Goal: Task Accomplishment & Management: Manage account settings

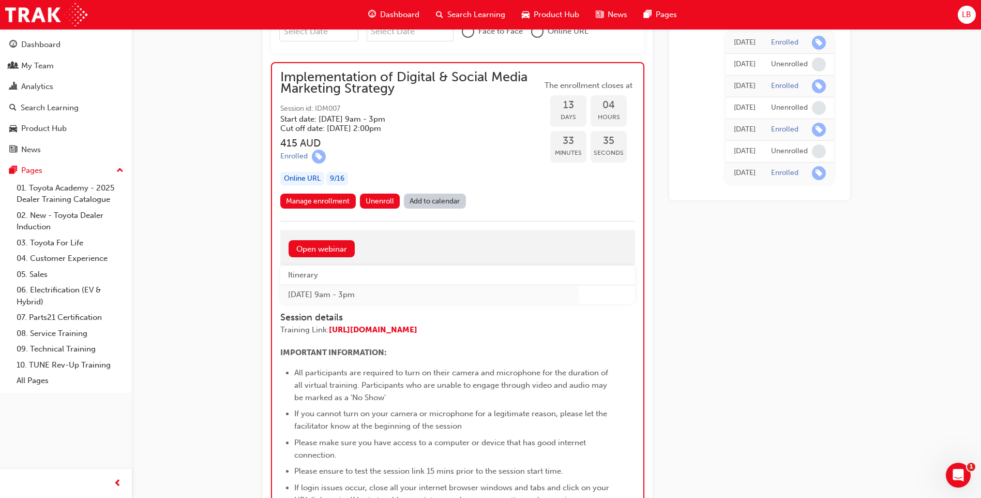
click at [455, 12] on span "Search Learning" at bounding box center [476, 15] width 58 height 12
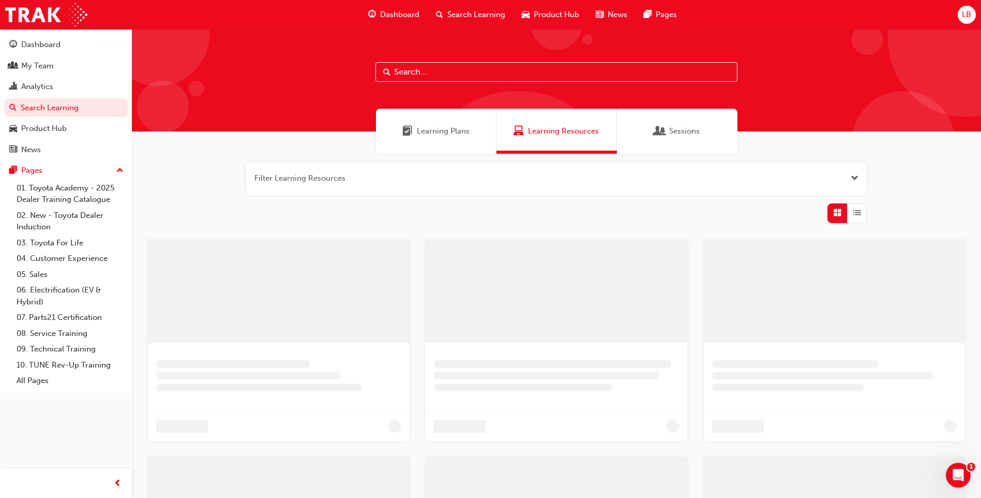
click at [409, 69] on input "text" at bounding box center [556, 72] width 362 height 20
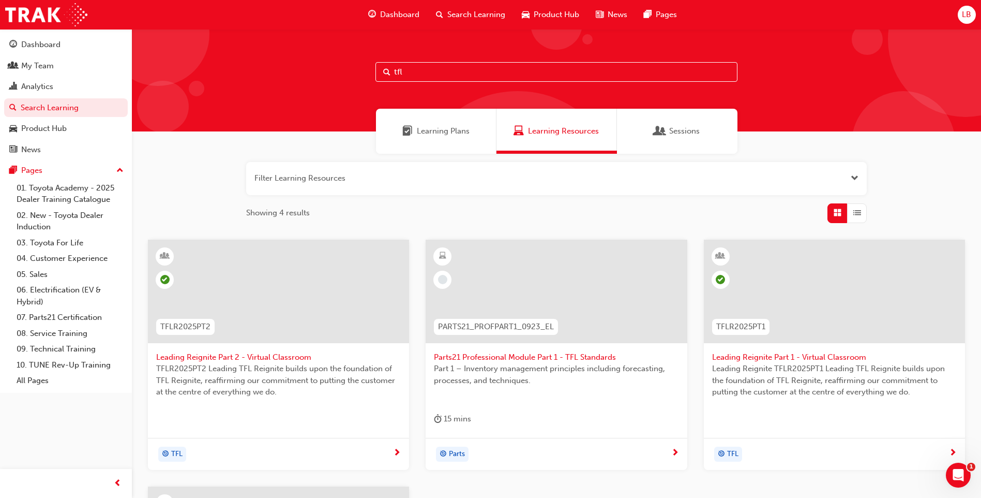
type input "tfl"
click at [268, 357] on span "Leading Reignite Part 2 - Virtual Classroom" at bounding box center [278, 357] width 245 height 12
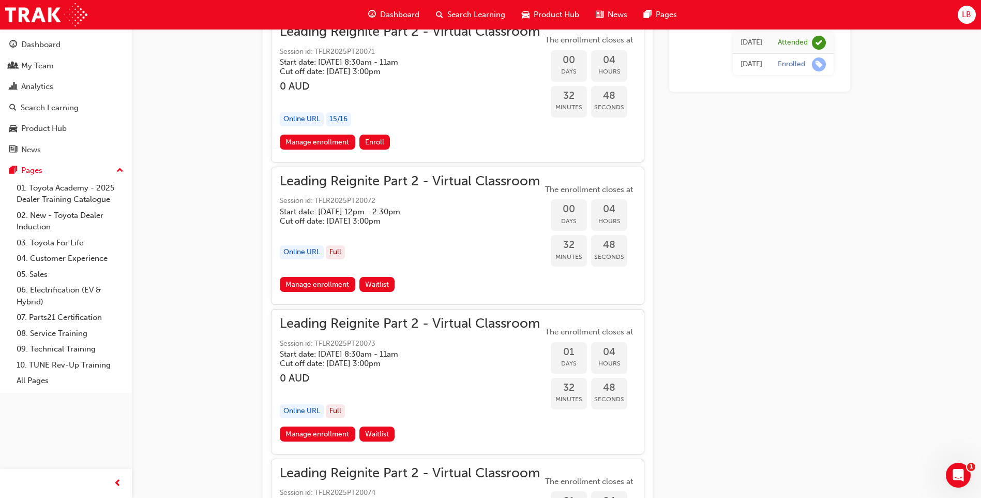
scroll to position [997, 0]
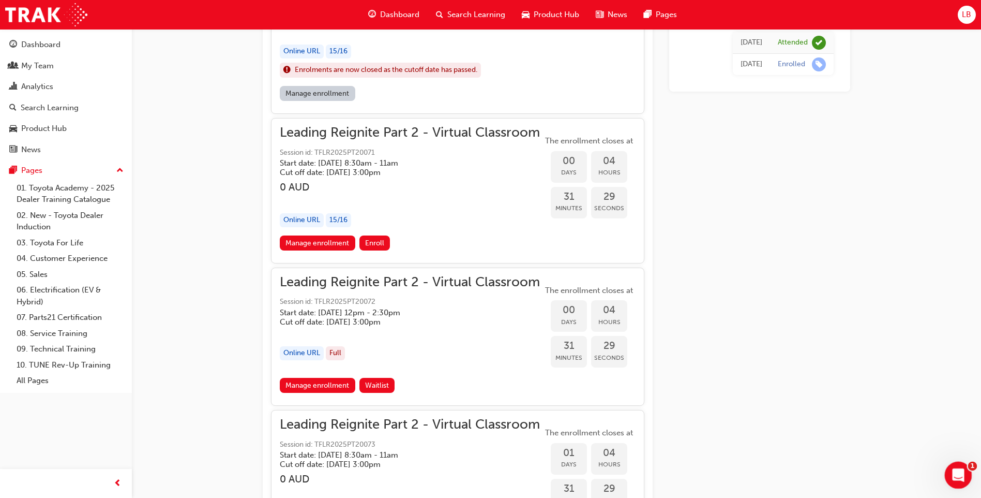
click at [953, 471] on icon "Open Intercom Messenger" at bounding box center [956, 473] width 17 height 17
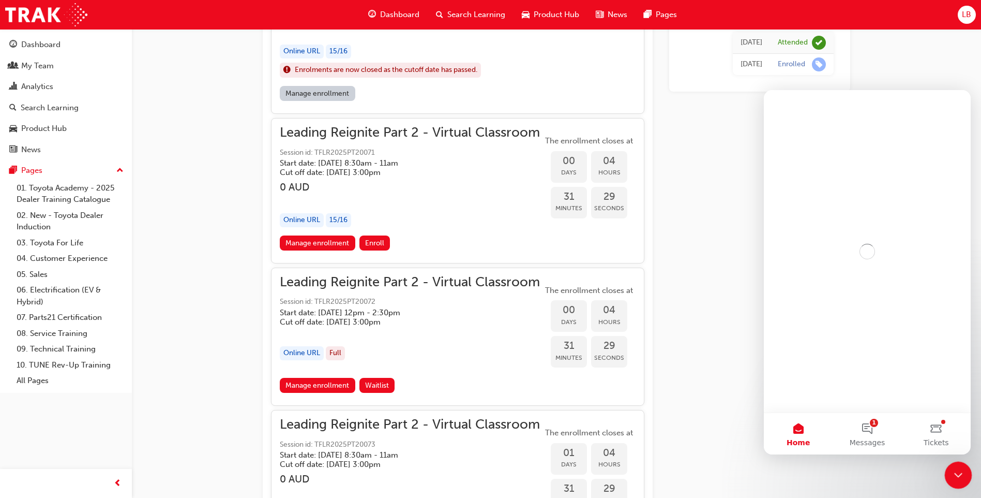
scroll to position [0, 0]
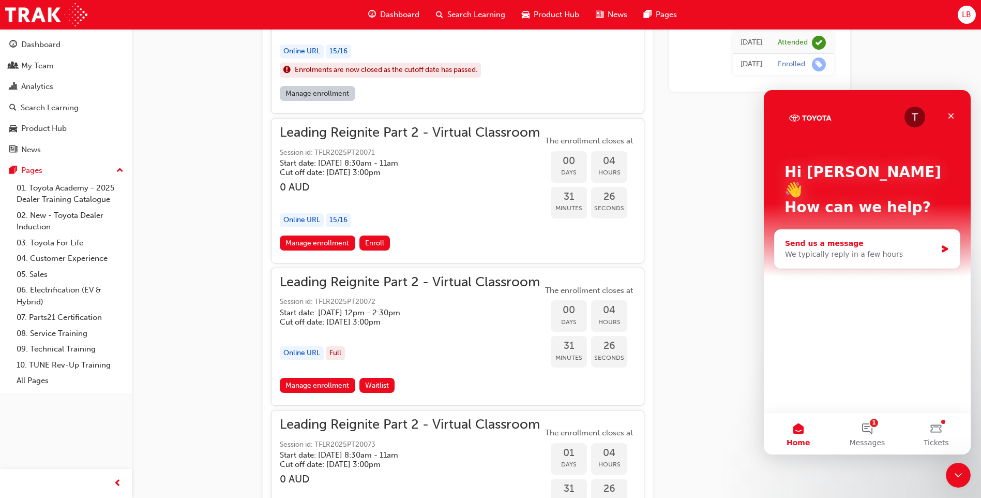
click at [944, 237] on div "Send us a message We typically reply in a few hours" at bounding box center [867, 249] width 185 height 38
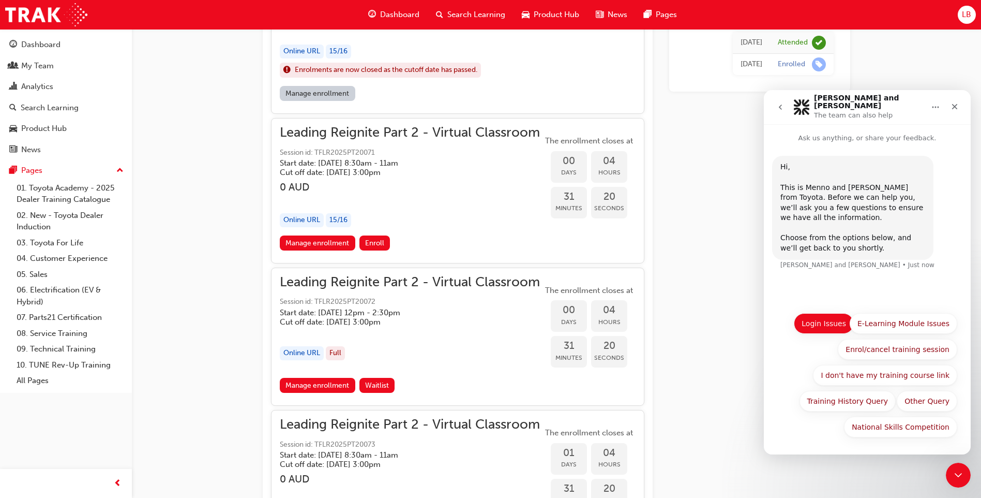
click at [826, 317] on button "Login Issues" at bounding box center [824, 323] width 60 height 21
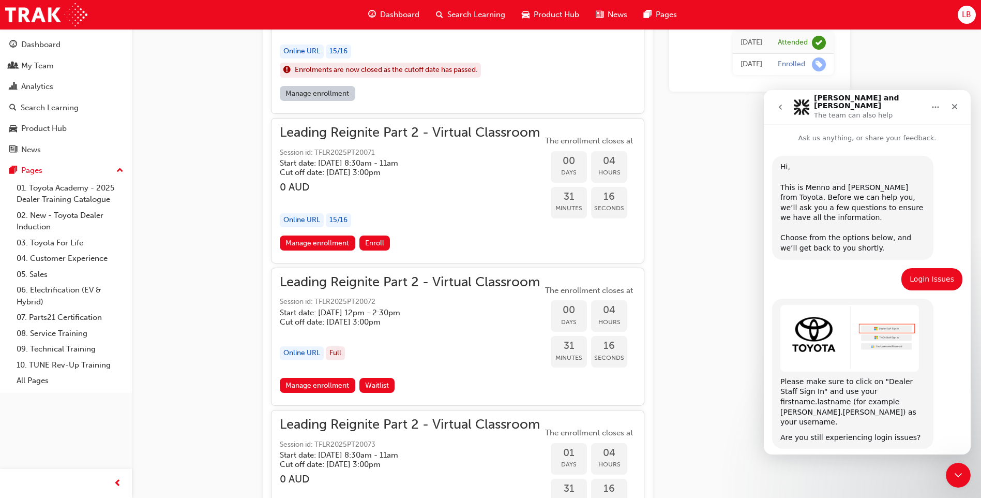
scroll to position [26, 0]
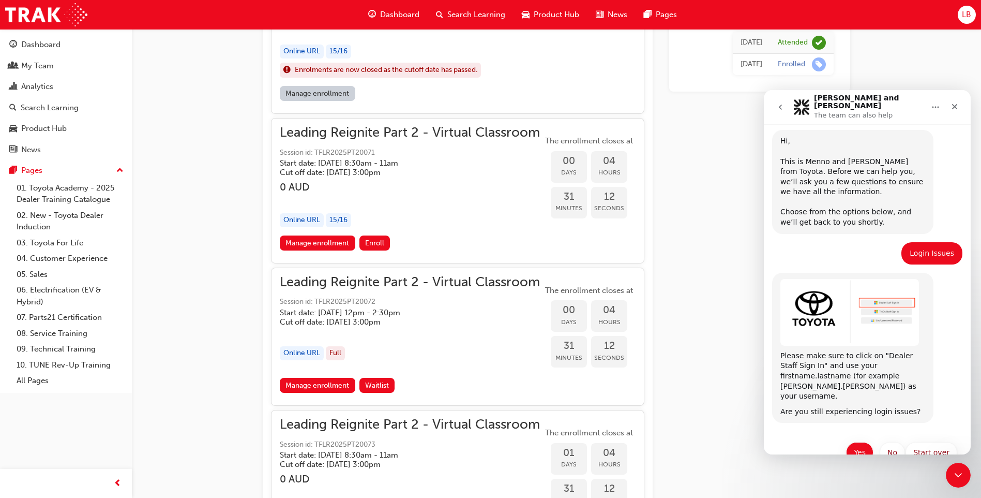
click at [856, 442] on button "Yes" at bounding box center [859, 452] width 27 height 21
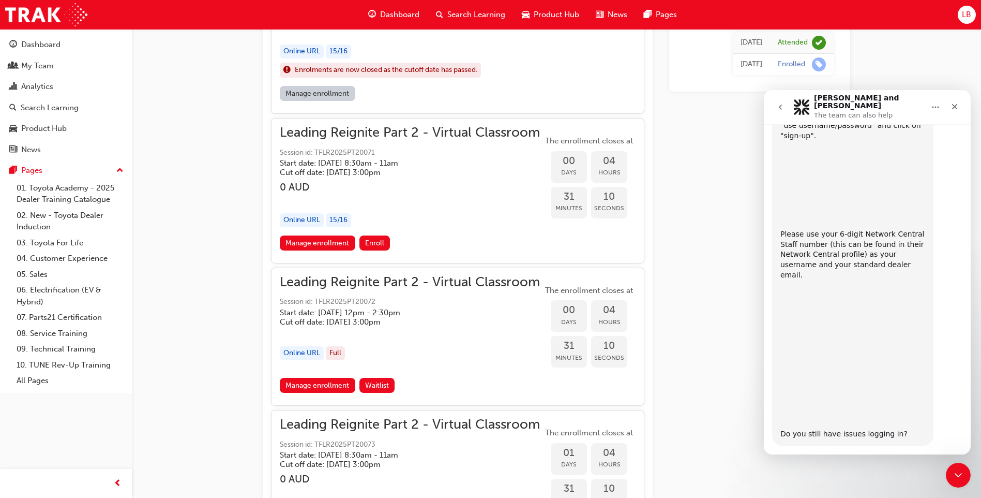
scroll to position [396, 0]
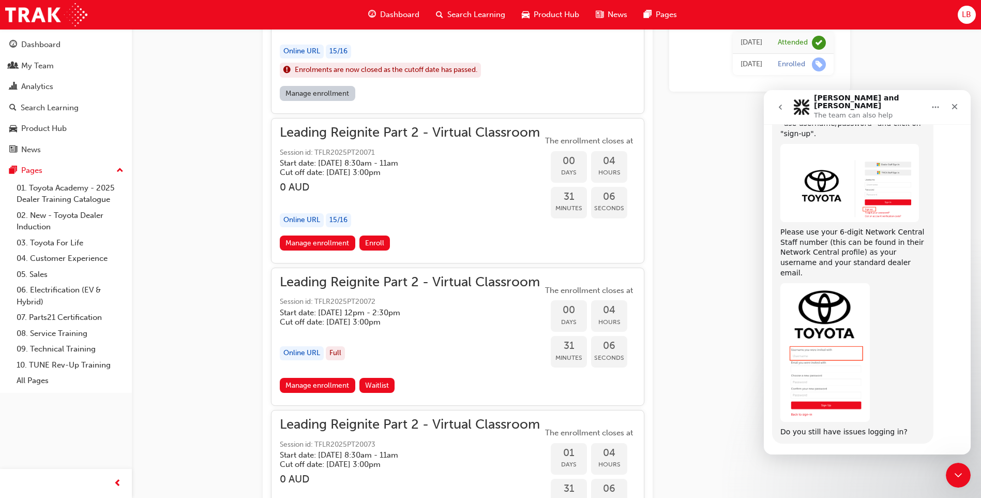
click at [907, 462] on button "Yes" at bounding box center [911, 472] width 27 height 21
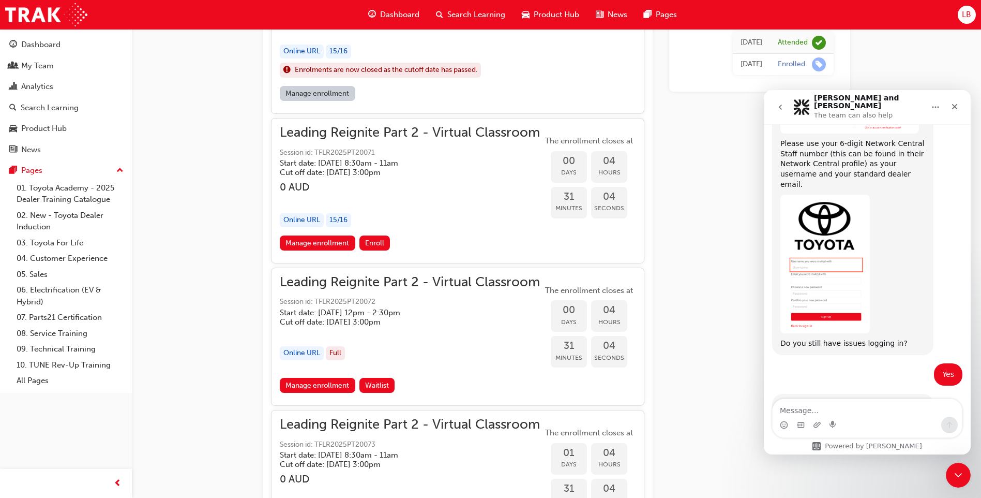
scroll to position [496, 0]
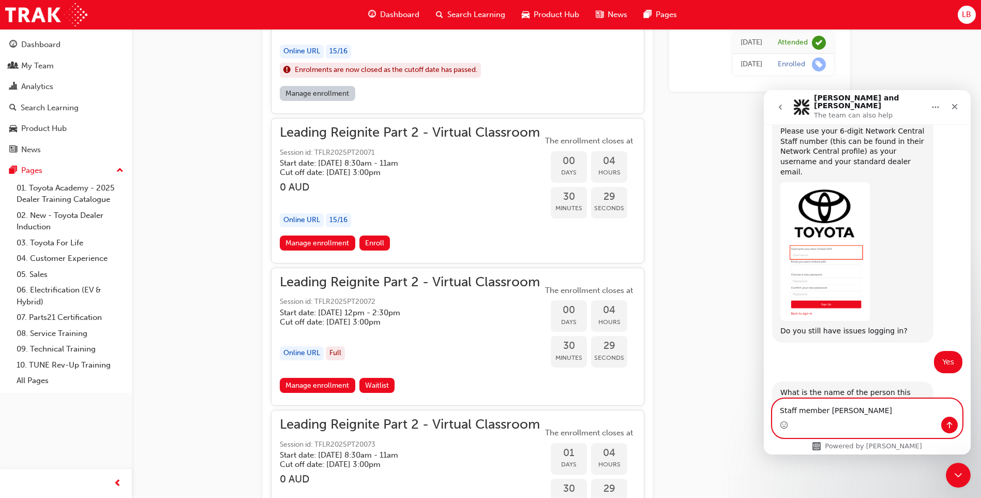
click at [884, 413] on textarea "Staff member [PERSON_NAME]" at bounding box center [867, 408] width 189 height 18
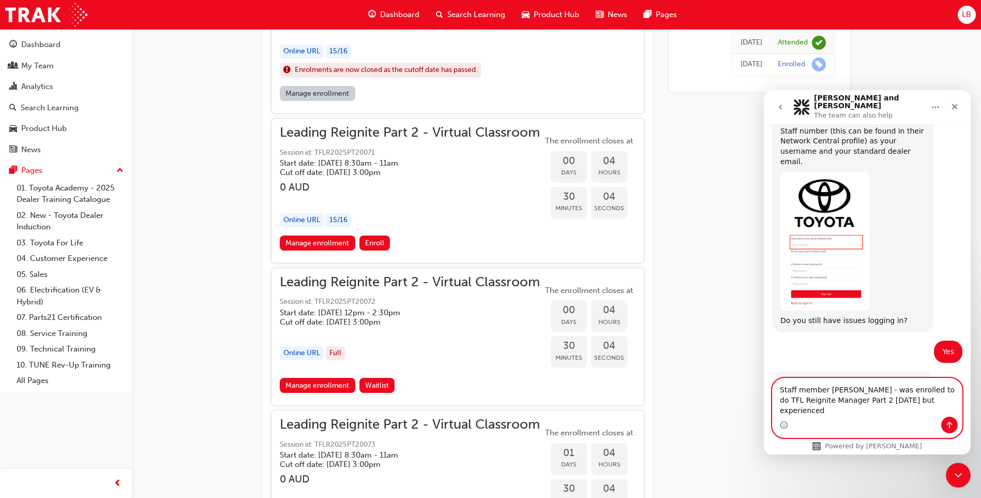
click at [933, 408] on textarea "Staff member [PERSON_NAME] - was enrolled to do TFL Reignite Manager Part 2 [DA…" at bounding box center [867, 397] width 189 height 38
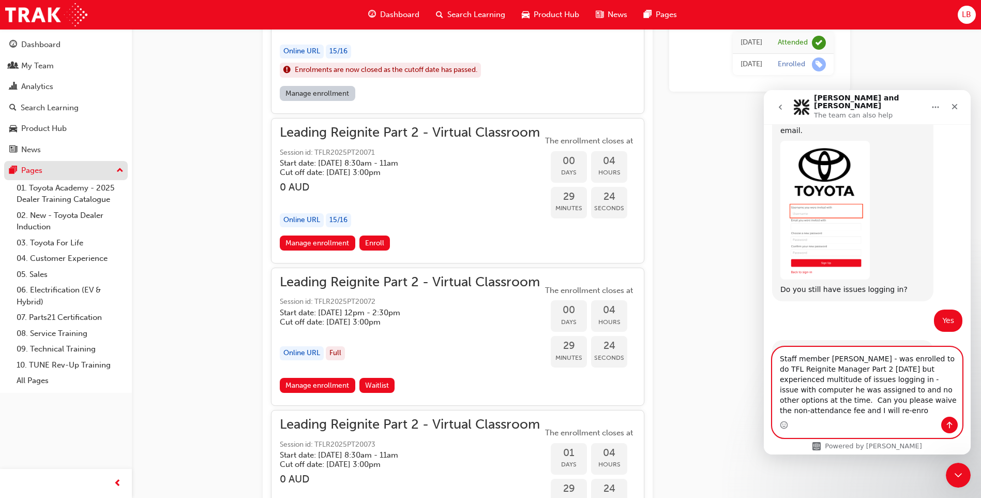
scroll to position [548, 0]
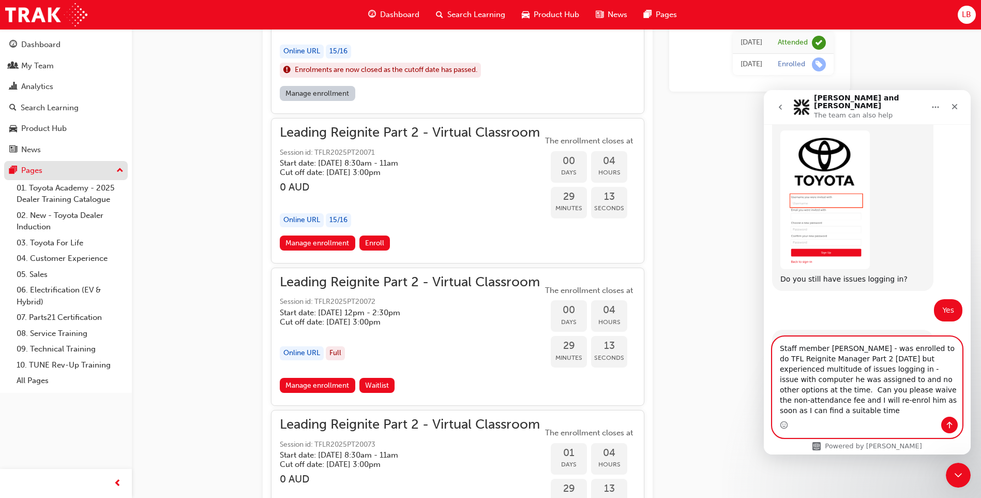
type textarea "Staff member [PERSON_NAME] - was enrolled to do TFL Reignite Manager Part 2 [DA…"
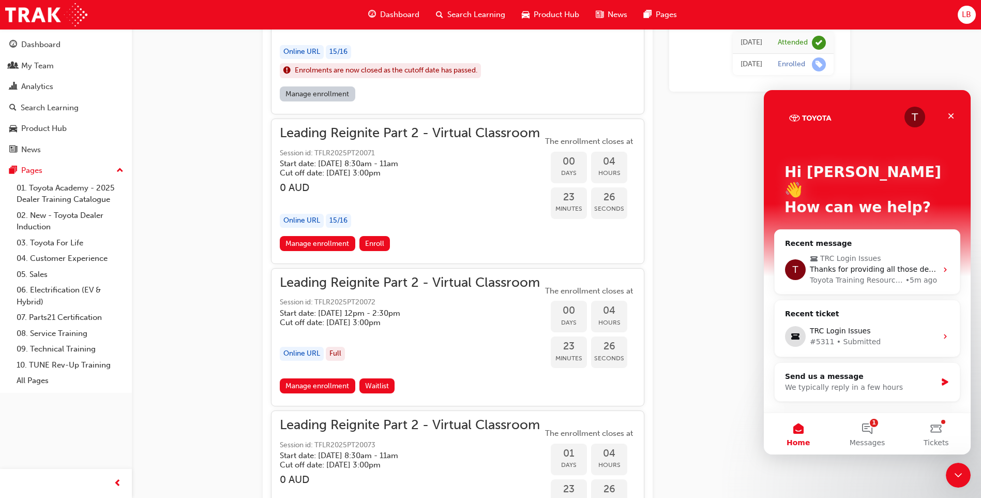
scroll to position [997, 0]
click at [340, 250] on link "Manage enrollment" at bounding box center [318, 242] width 76 height 15
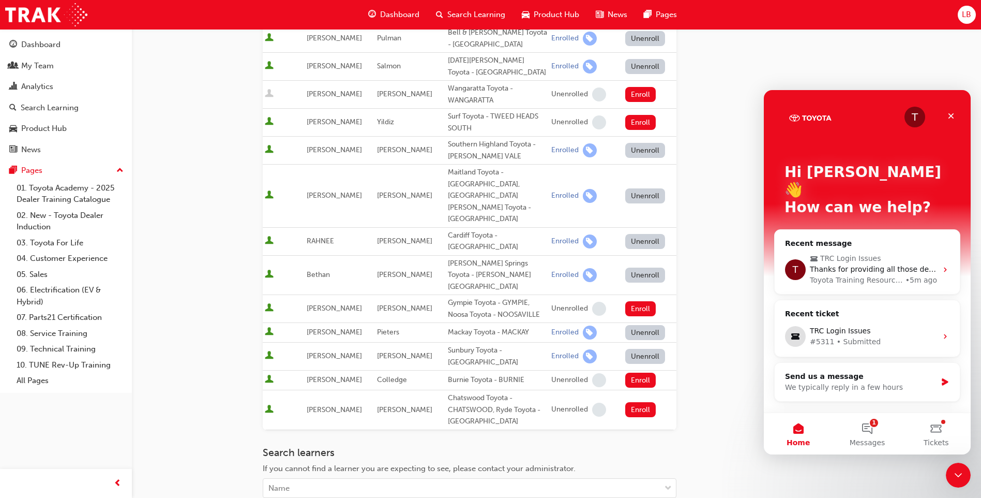
scroll to position [507, 0]
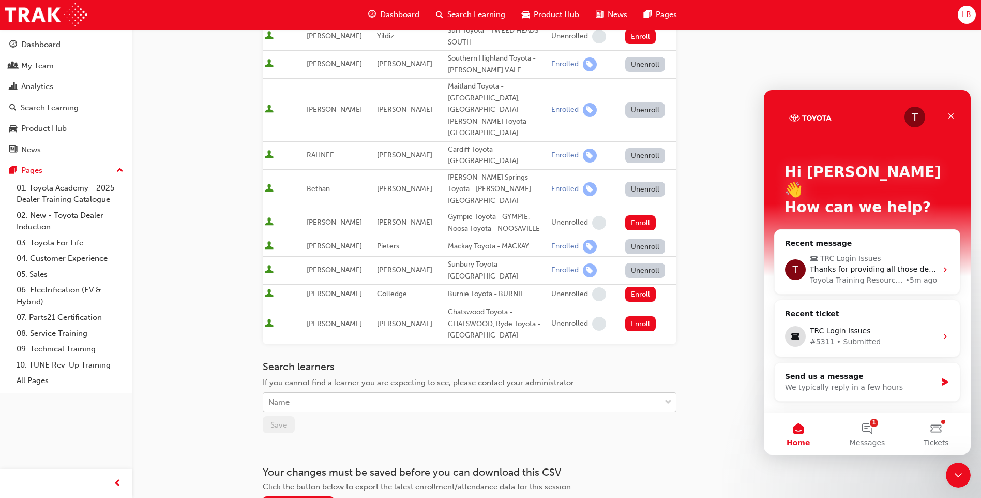
click at [323, 393] on div "Name" at bounding box center [461, 402] width 397 height 18
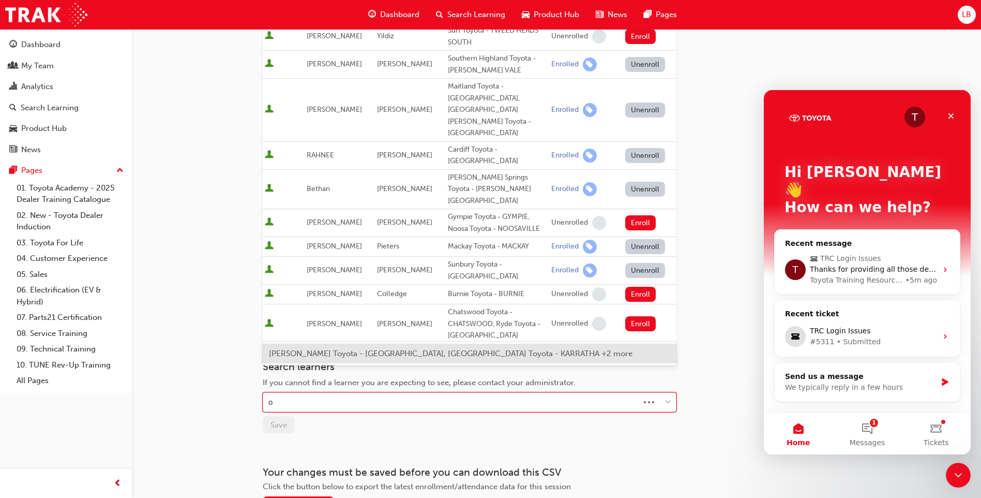
type input "o'"
click at [329, 354] on span "[PERSON_NAME] Toyota - [GEOGRAPHIC_DATA], [GEOGRAPHIC_DATA] Toyota - KARRATHA +…" at bounding box center [451, 353] width 364 height 9
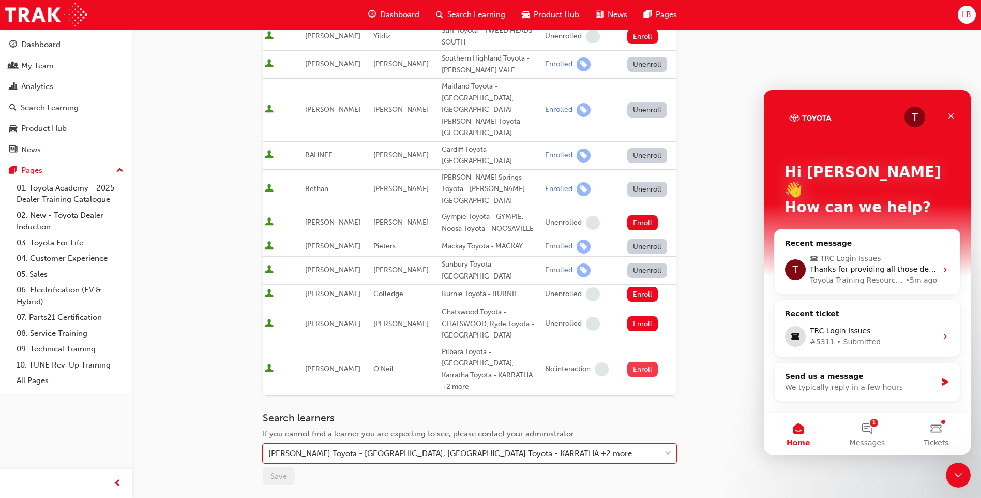
click at [645, 361] on button "Enroll" at bounding box center [642, 368] width 31 height 15
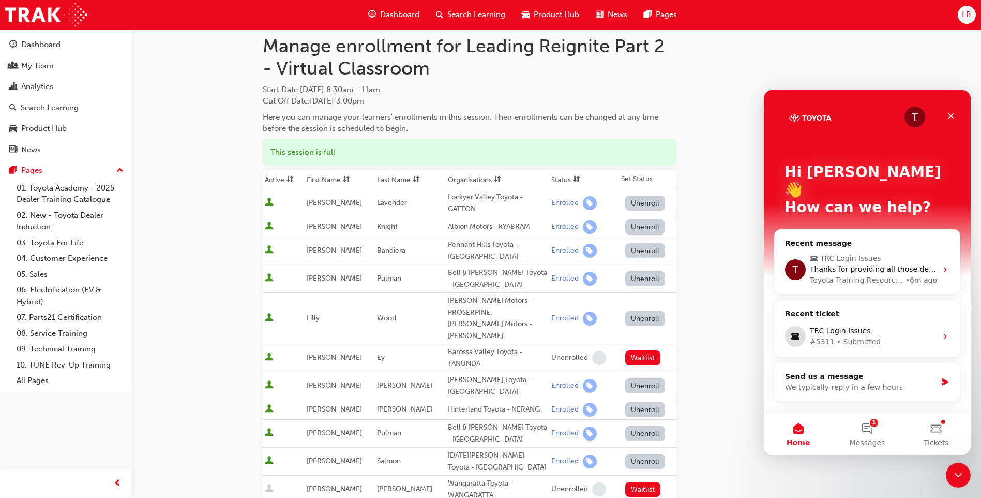
scroll to position [0, 0]
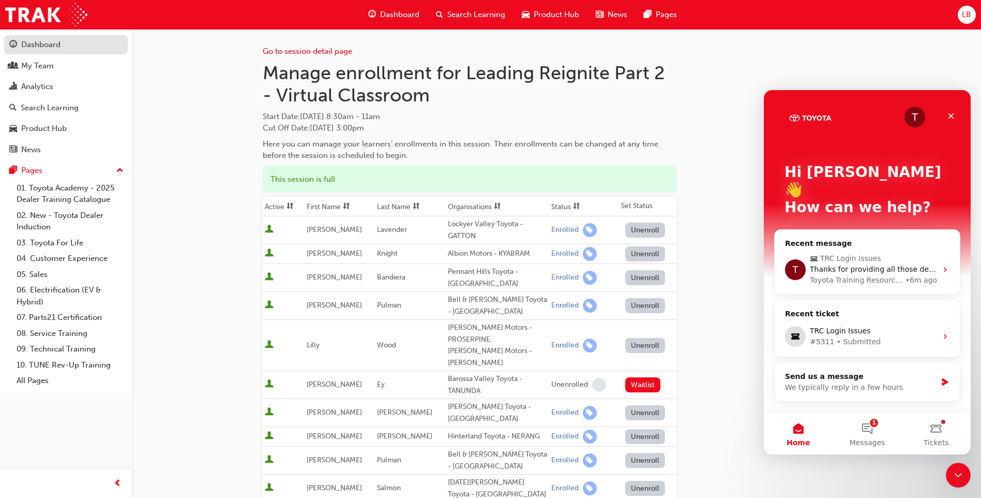
click at [35, 49] on div "Dashboard" at bounding box center [40, 45] width 39 height 12
